Goal: Find specific page/section: Find specific page/section

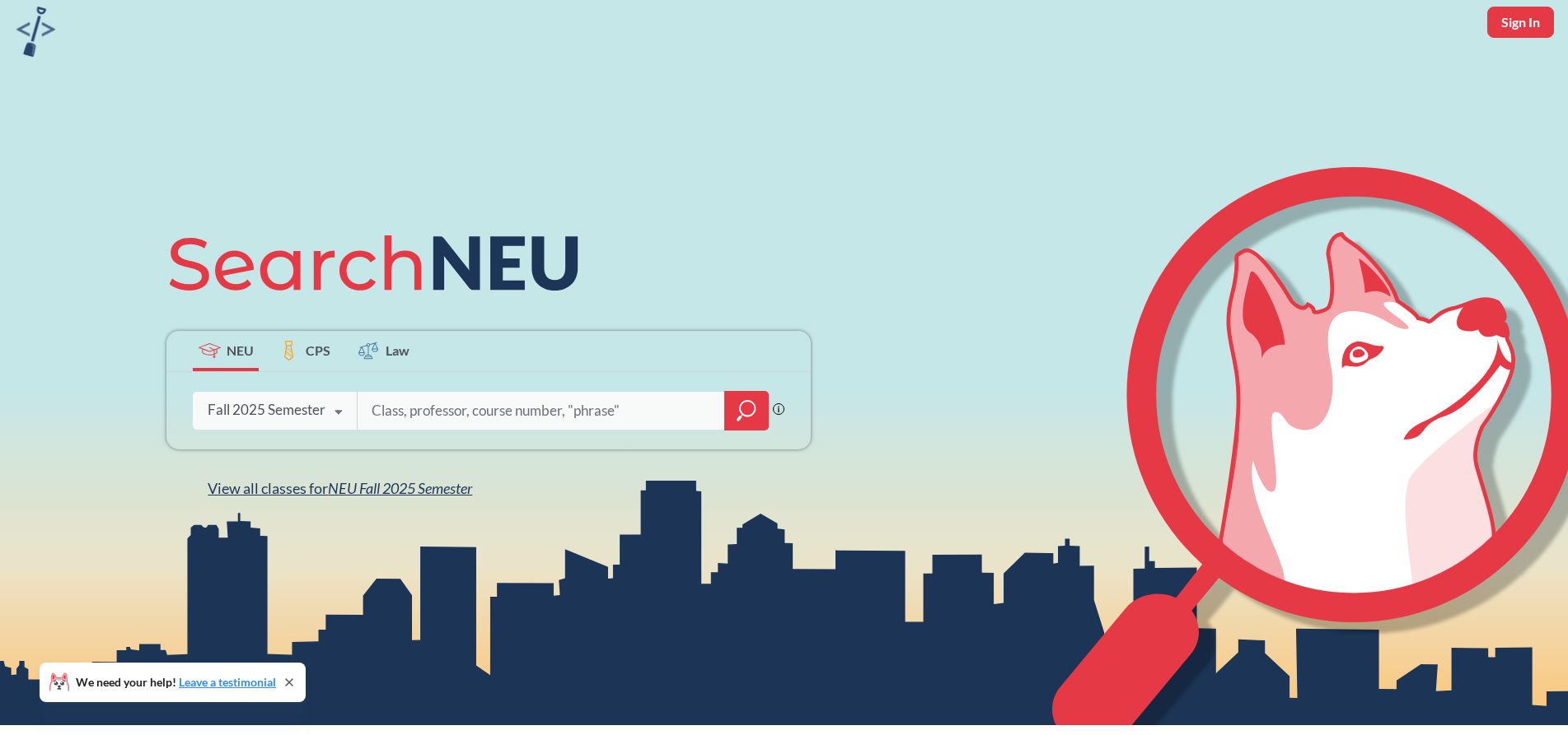
scroll to position [304, 0]
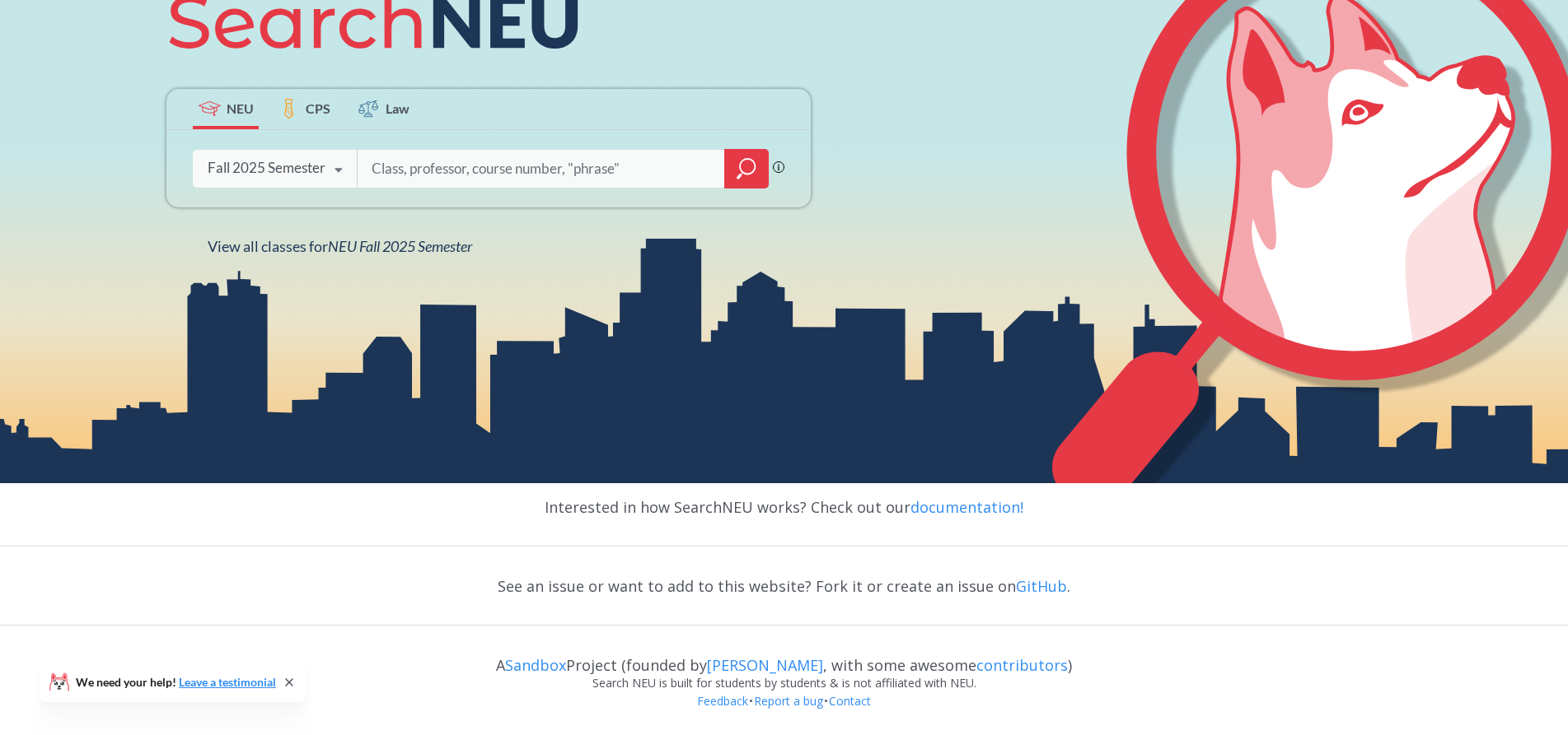
click at [411, 169] on input "search" at bounding box center [541, 169] width 343 height 35
type input "laredo"
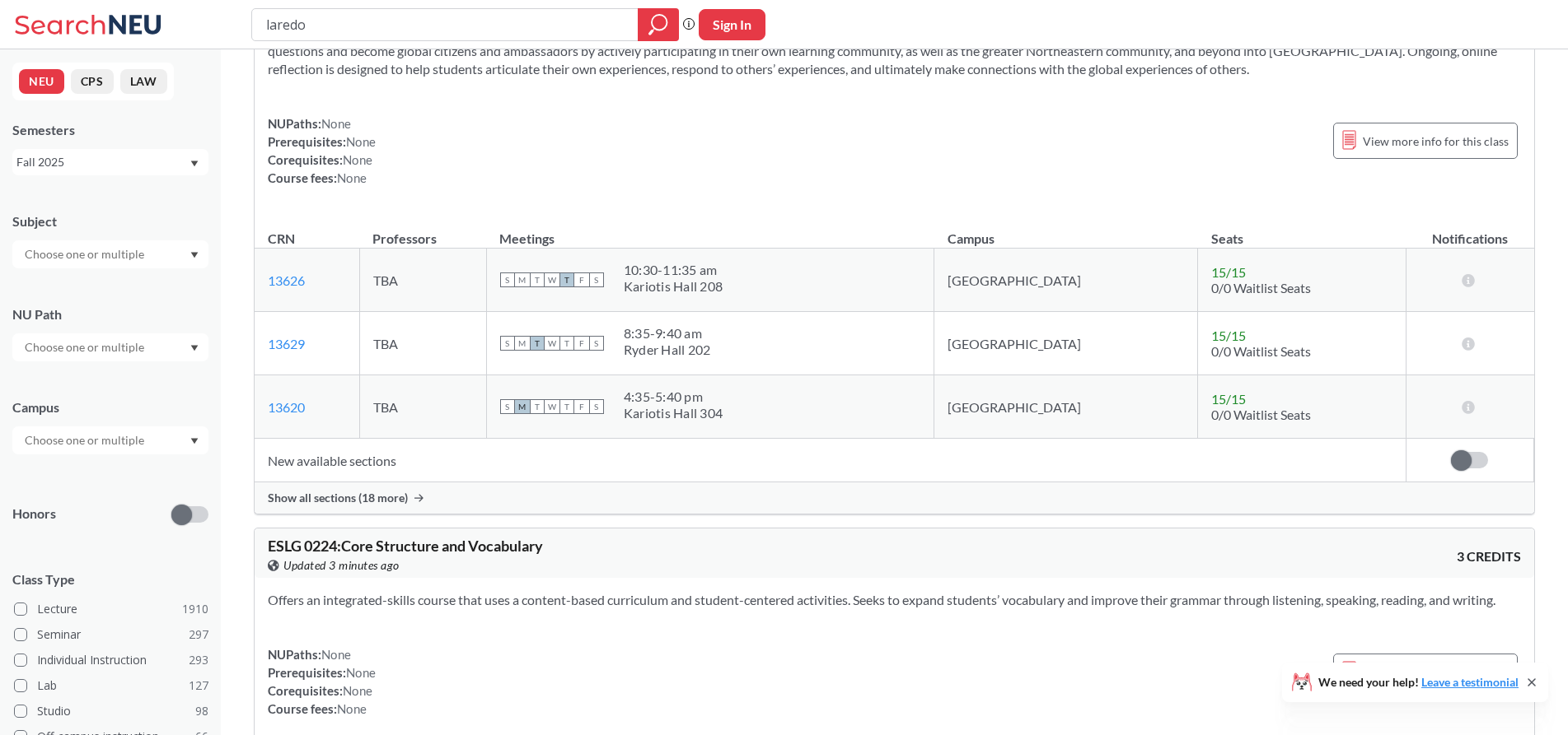
scroll to position [659, 0]
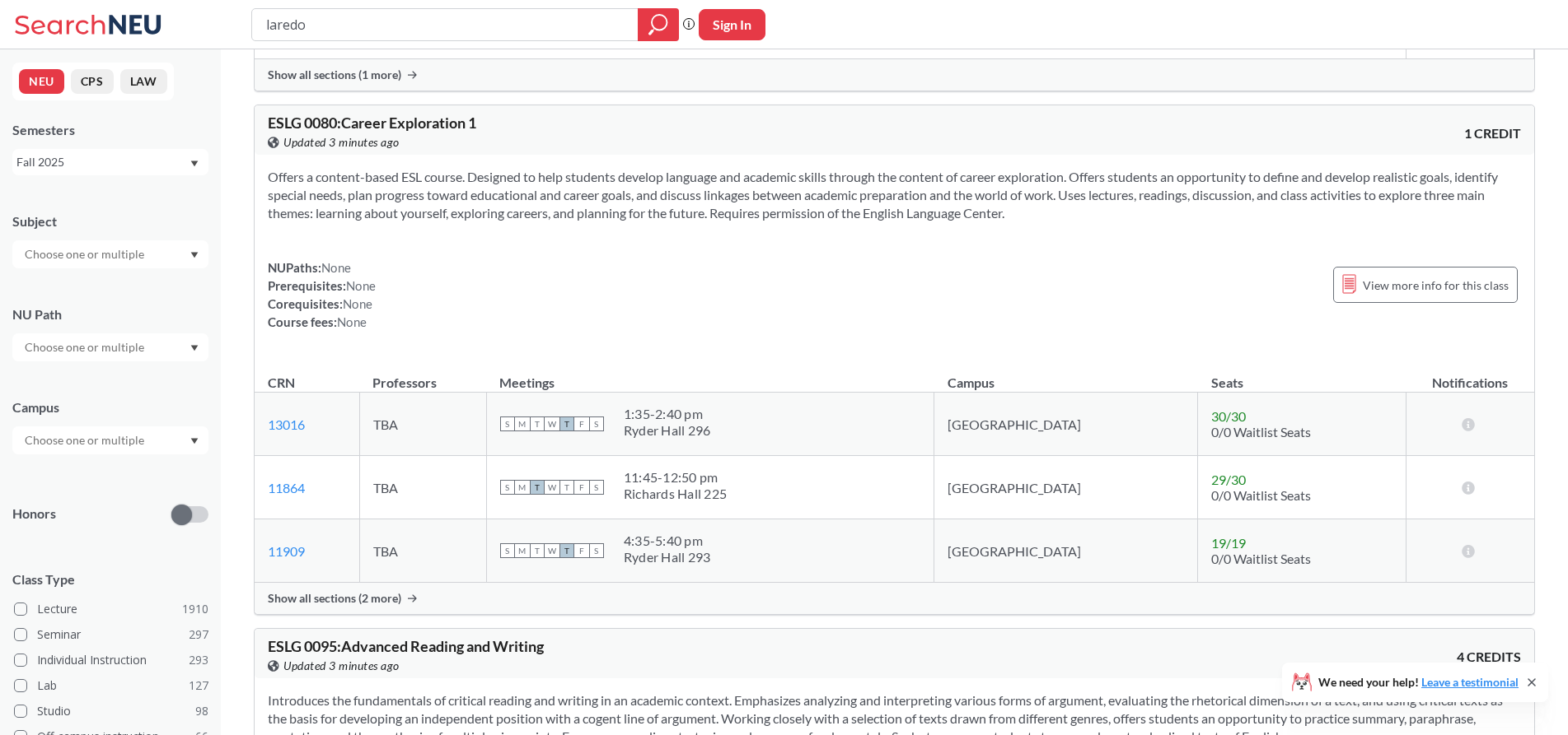
click at [349, 22] on input "laredo" at bounding box center [446, 25] width 362 height 28
click at [169, 256] on div at bounding box center [110, 255] width 196 height 28
click at [106, 276] on div "MATH ( 68 )" at bounding box center [115, 271] width 186 height 18
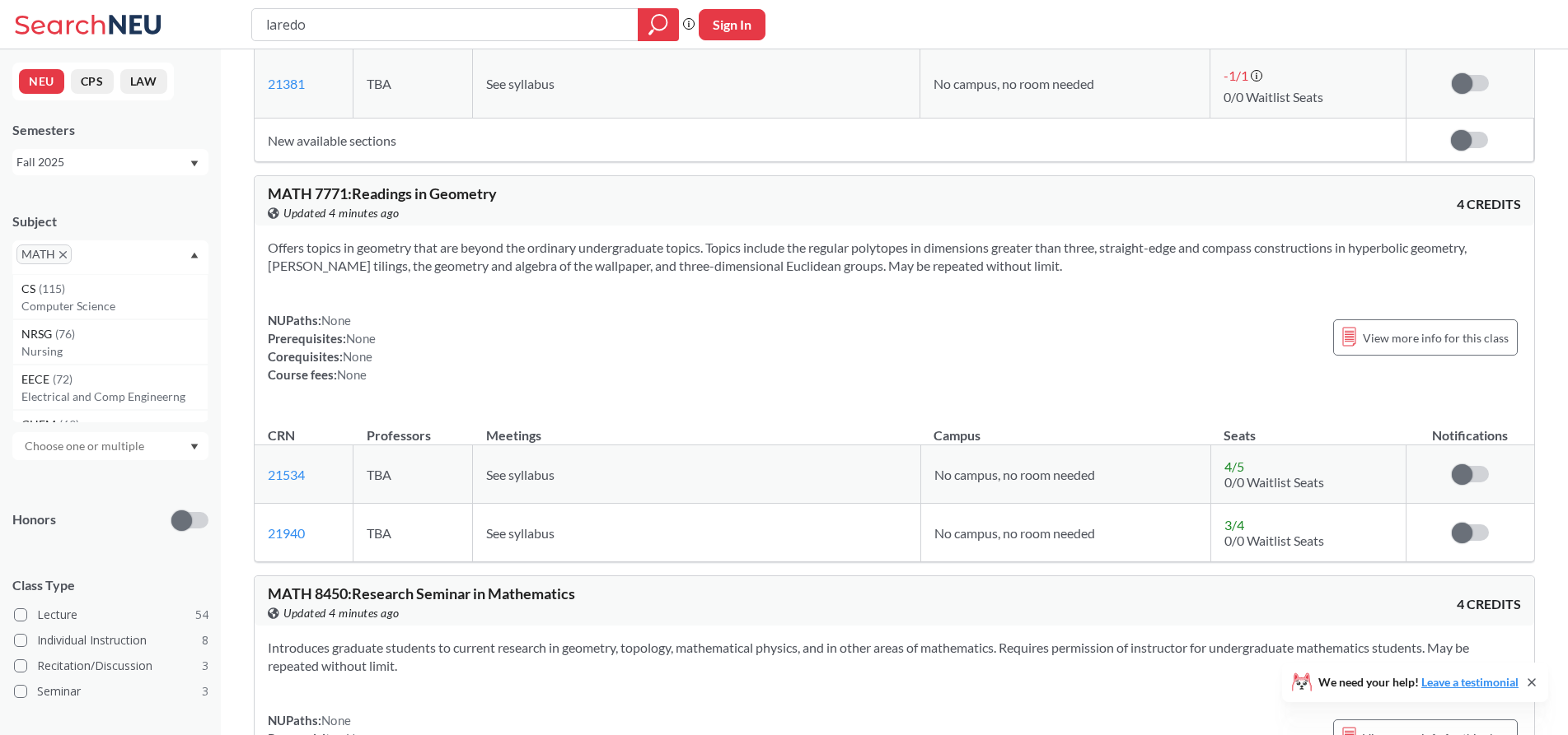
scroll to position [27821, 0]
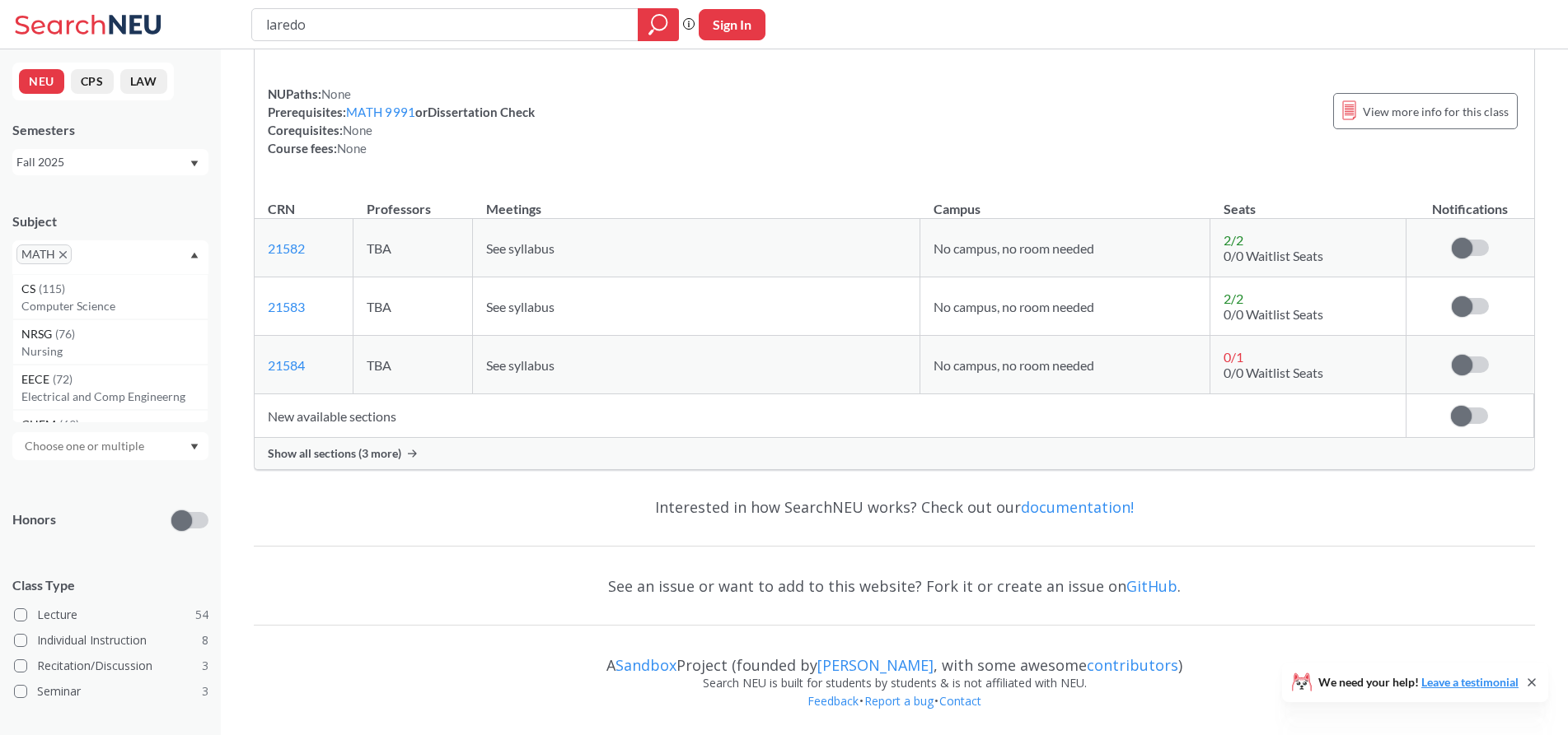
click at [399, 442] on div "Show all sections (3 more)" at bounding box center [895, 454] width 1280 height 32
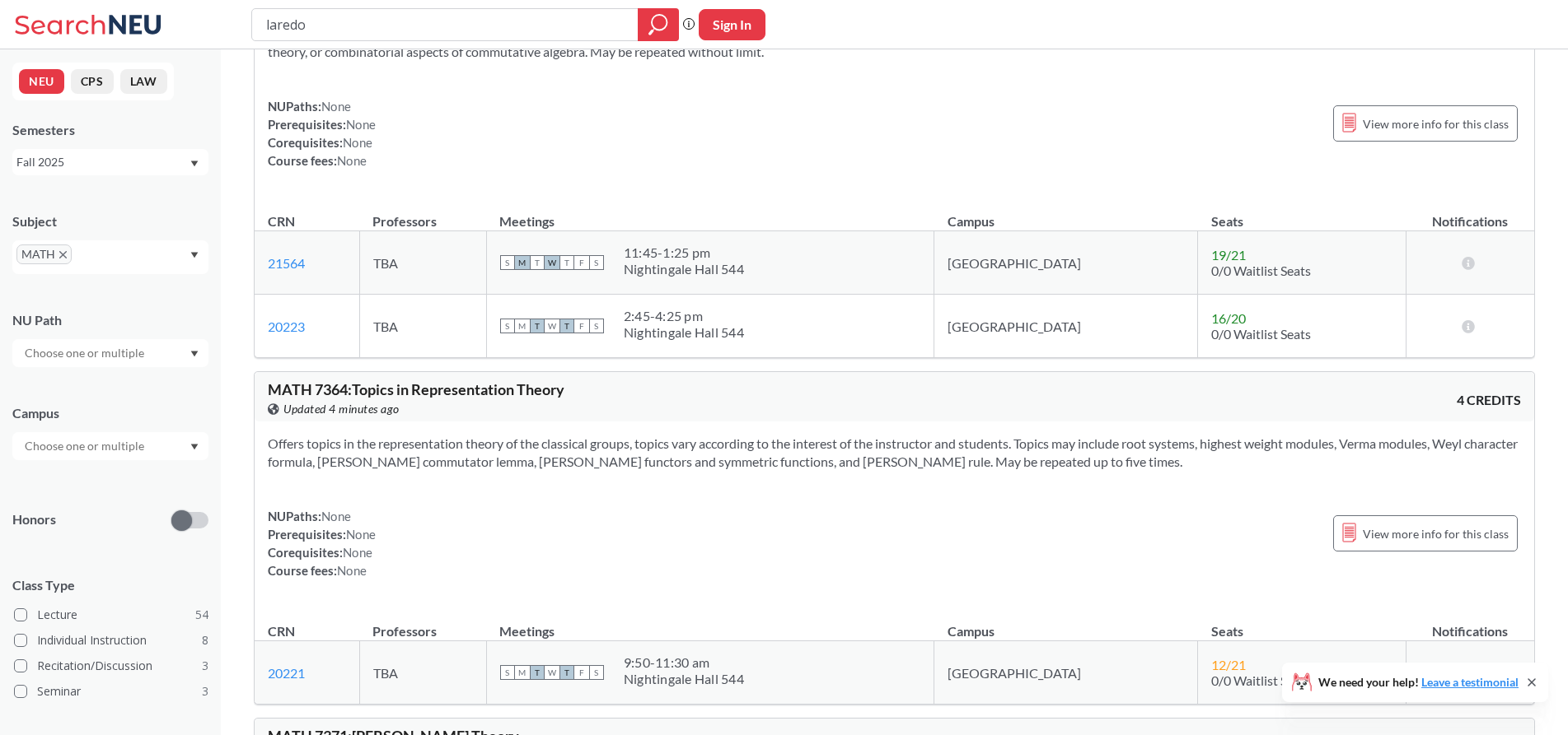
scroll to position [23605, 0]
